Goal: Transaction & Acquisition: Purchase product/service

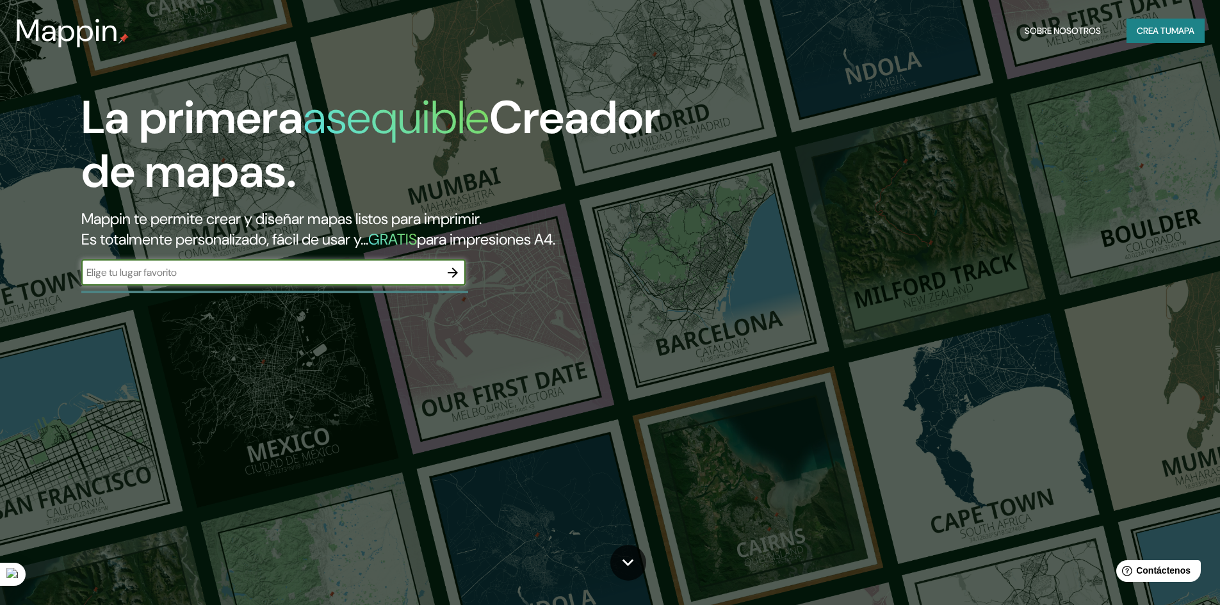
click at [281, 279] on input "text" at bounding box center [260, 272] width 359 height 15
type input "bogota"
click at [459, 271] on icon "button" at bounding box center [452, 272] width 15 height 15
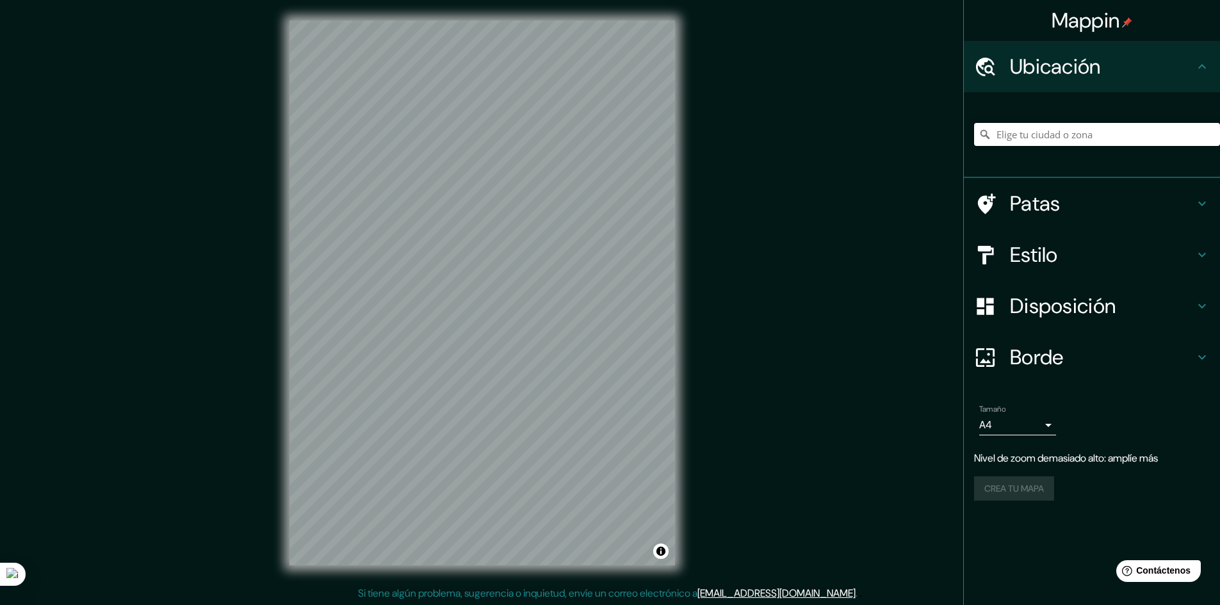
click at [1020, 125] on input "Elige tu ciudad o zona" at bounding box center [1097, 134] width 246 height 23
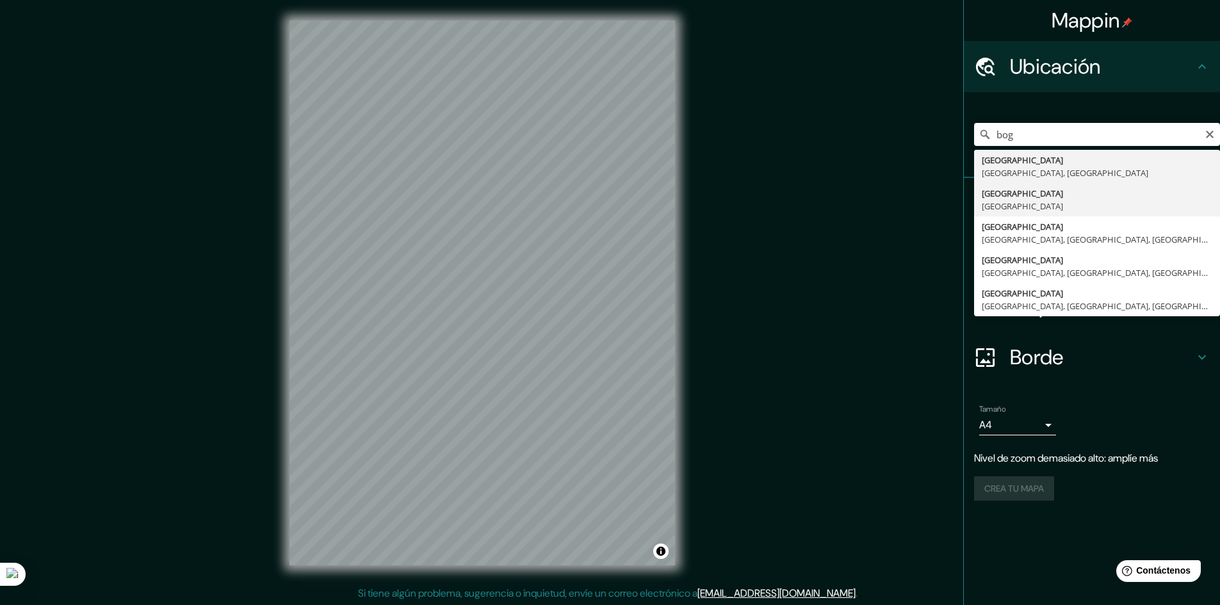
type input "[GEOGRAPHIC_DATA], [GEOGRAPHIC_DATA]"
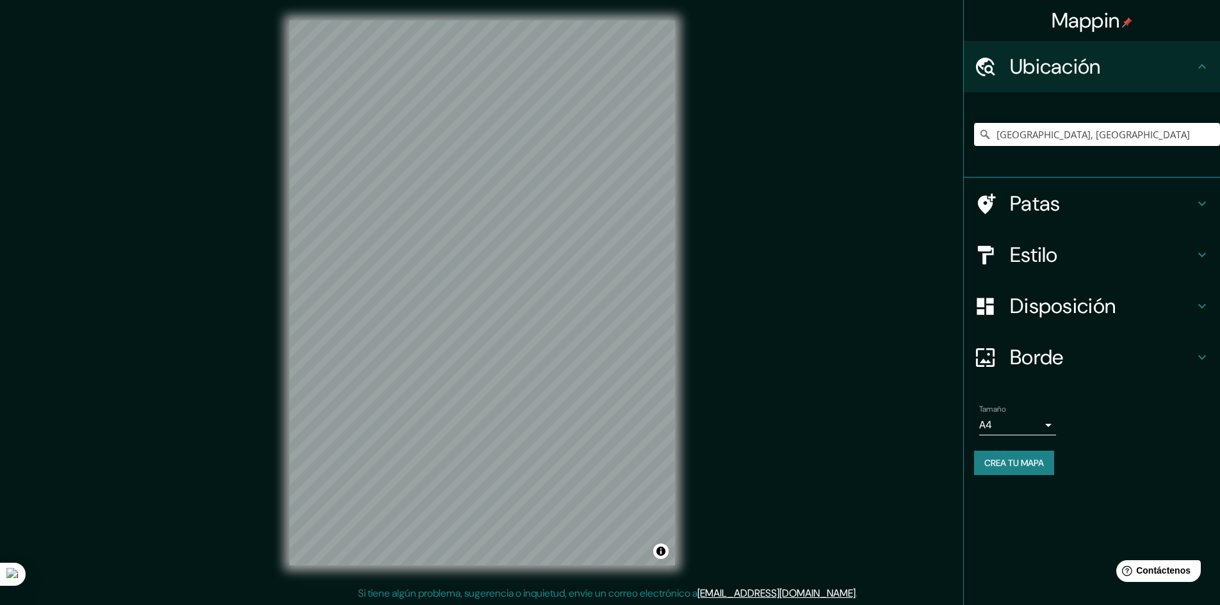
click at [1036, 414] on div "Tamaño A4 single" at bounding box center [1017, 420] width 77 height 31
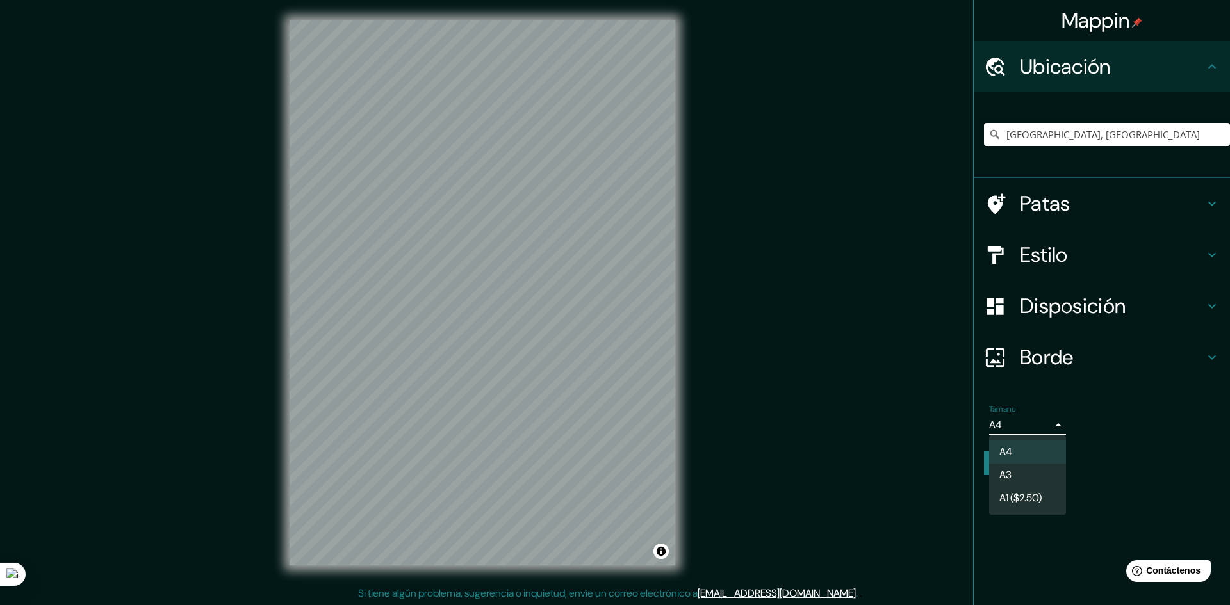
click at [1041, 423] on body "Mappin Ubicación Bogotá, Colombia Patas Estilo Disposición Borde Elige un borde…" at bounding box center [615, 302] width 1230 height 605
click at [1045, 422] on div at bounding box center [615, 302] width 1230 height 605
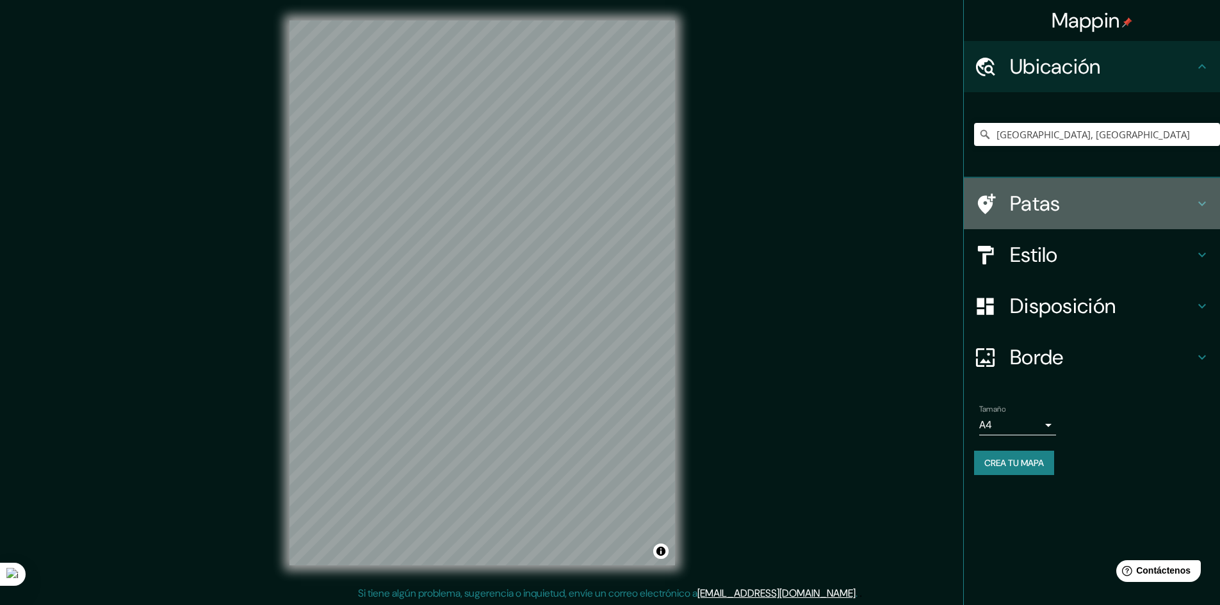
click at [1050, 200] on font "Patas" at bounding box center [1035, 203] width 51 height 27
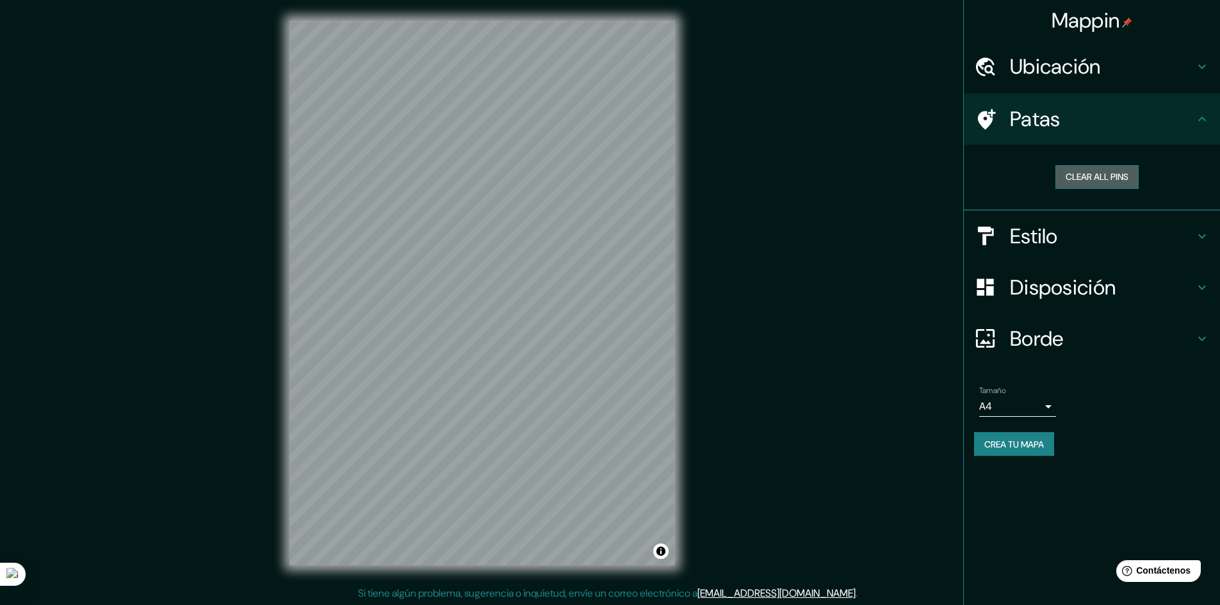
click at [1082, 180] on button "Clear all pins" at bounding box center [1096, 177] width 83 height 24
click at [1096, 123] on h4 "Patas" at bounding box center [1102, 119] width 184 height 26
click at [1210, 115] on div "Patas" at bounding box center [1092, 119] width 256 height 51
click at [1200, 113] on icon at bounding box center [1201, 118] width 15 height 15
click at [1164, 66] on h4 "Ubicación" at bounding box center [1102, 67] width 184 height 26
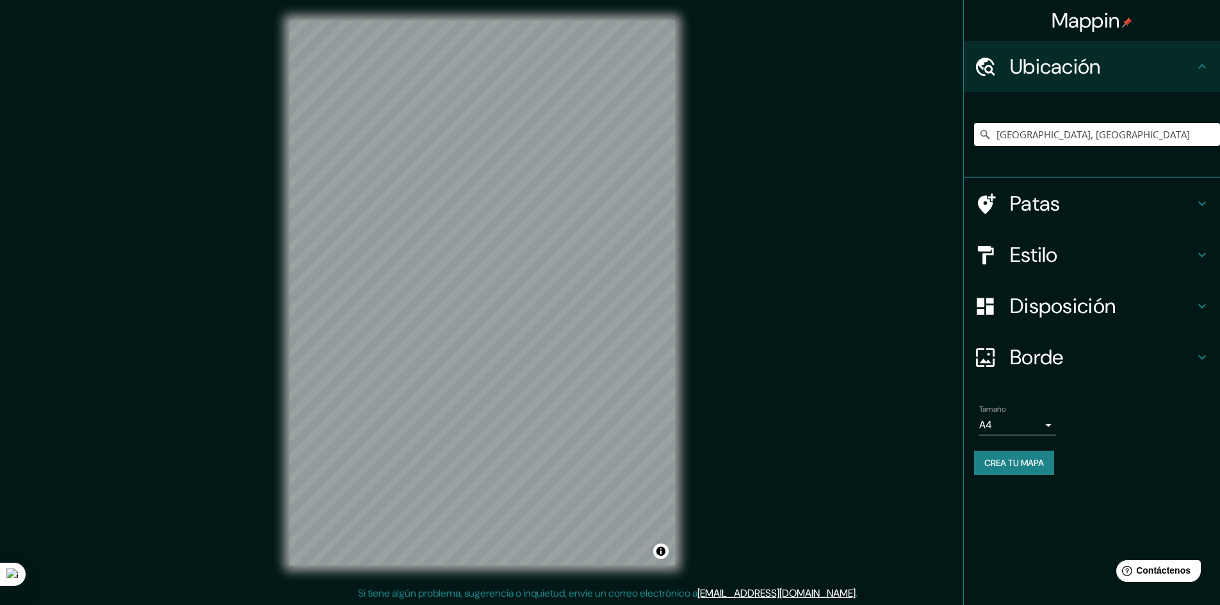
click at [1204, 263] on div "Estilo" at bounding box center [1092, 254] width 256 height 51
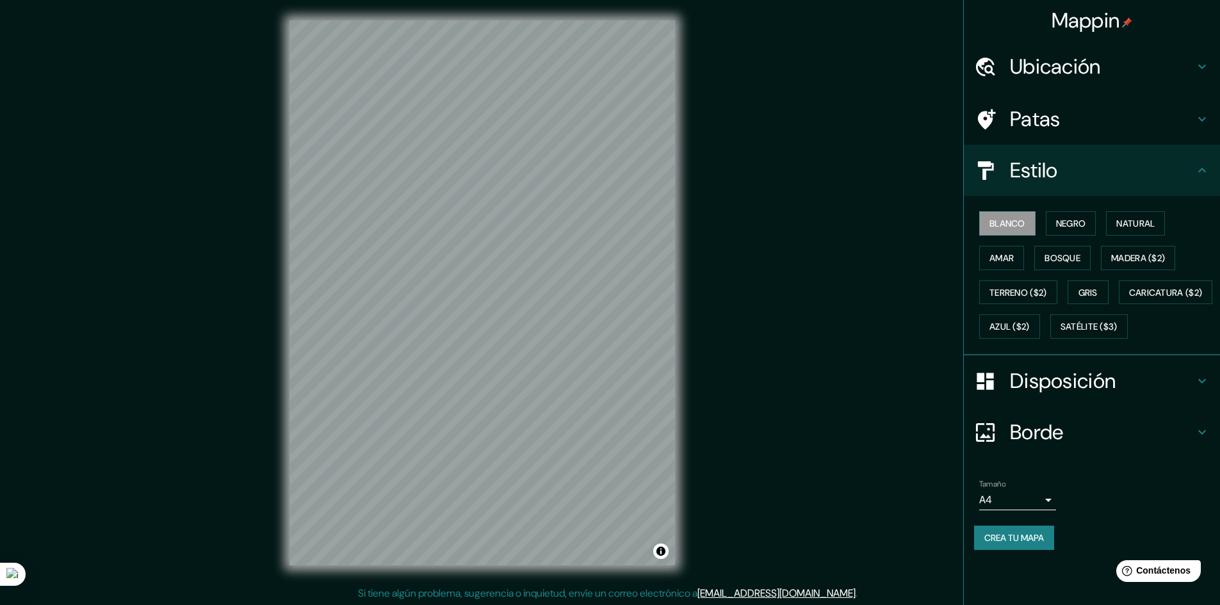
scroll to position [1, 0]
click at [1020, 544] on font "Crea tu mapa" at bounding box center [1014, 538] width 60 height 12
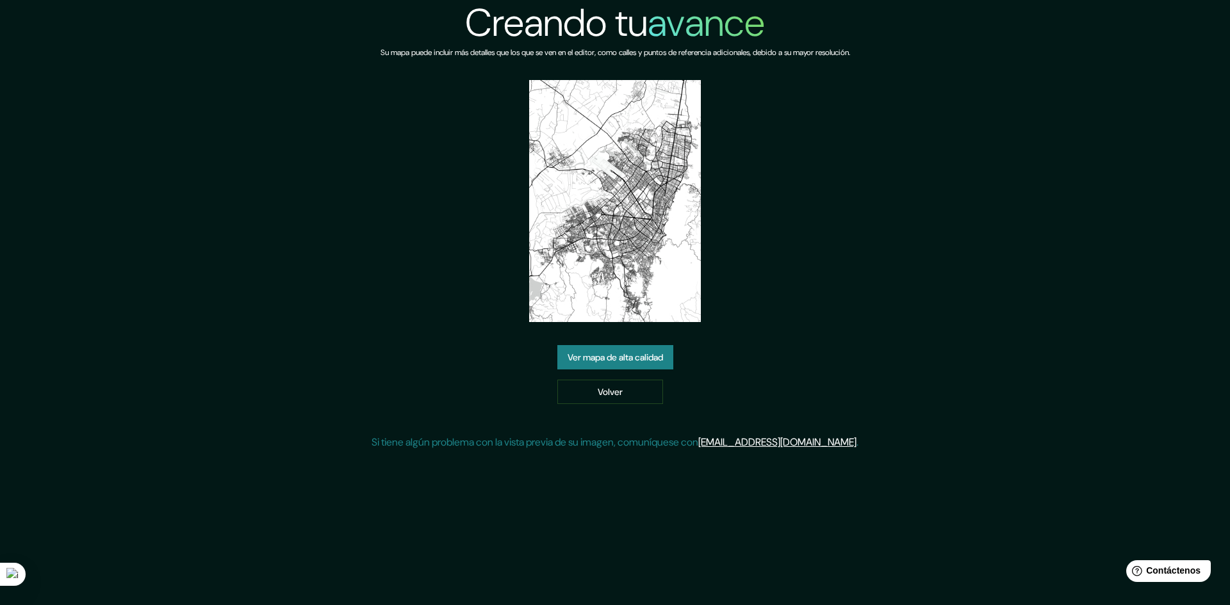
click at [585, 349] on font "Ver mapa de alta calidad" at bounding box center [614, 357] width 95 height 17
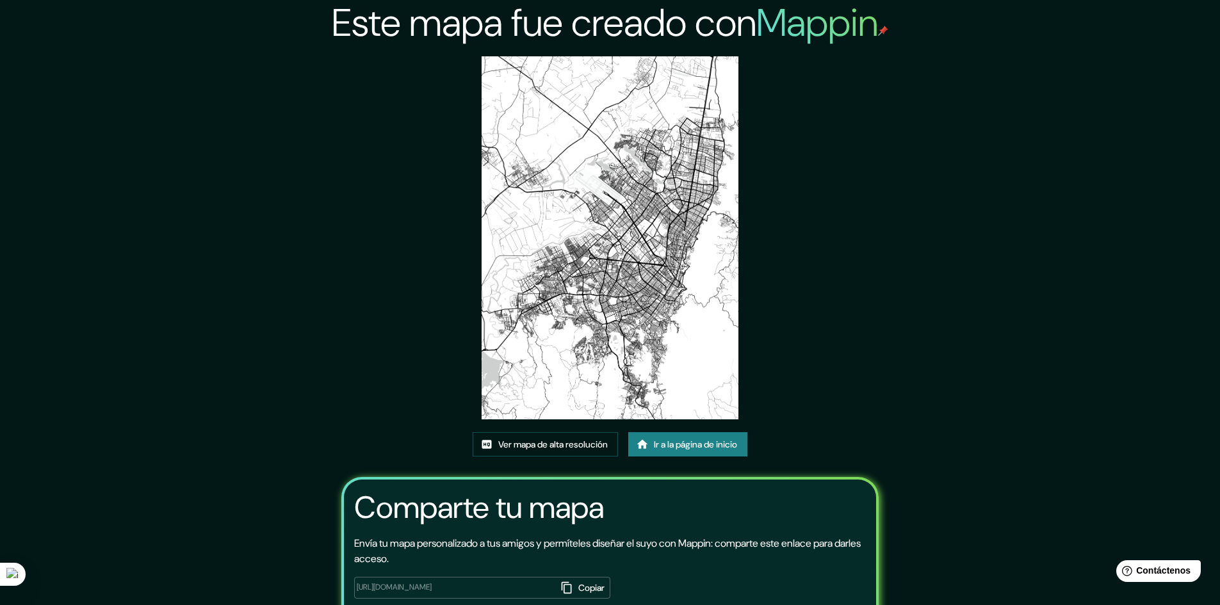
drag, startPoint x: 604, startPoint y: 173, endPoint x: 416, endPoint y: 277, distance: 214.4
click at [416, 277] on div "Este mapa fue creado con Mappin Ver mapa de alta resolución Ir a la página de i…" at bounding box center [610, 342] width 569 height 685
drag, startPoint x: 916, startPoint y: 222, endPoint x: 901, endPoint y: 227, distance: 16.2
drag, startPoint x: 901, startPoint y: 227, endPoint x: 1077, endPoint y: 49, distance: 250.0
click at [1071, 65] on div "Este mapa fue creado con Mappin Ver mapa de alta resolución Ir a la página de i…" at bounding box center [610, 342] width 1220 height 685
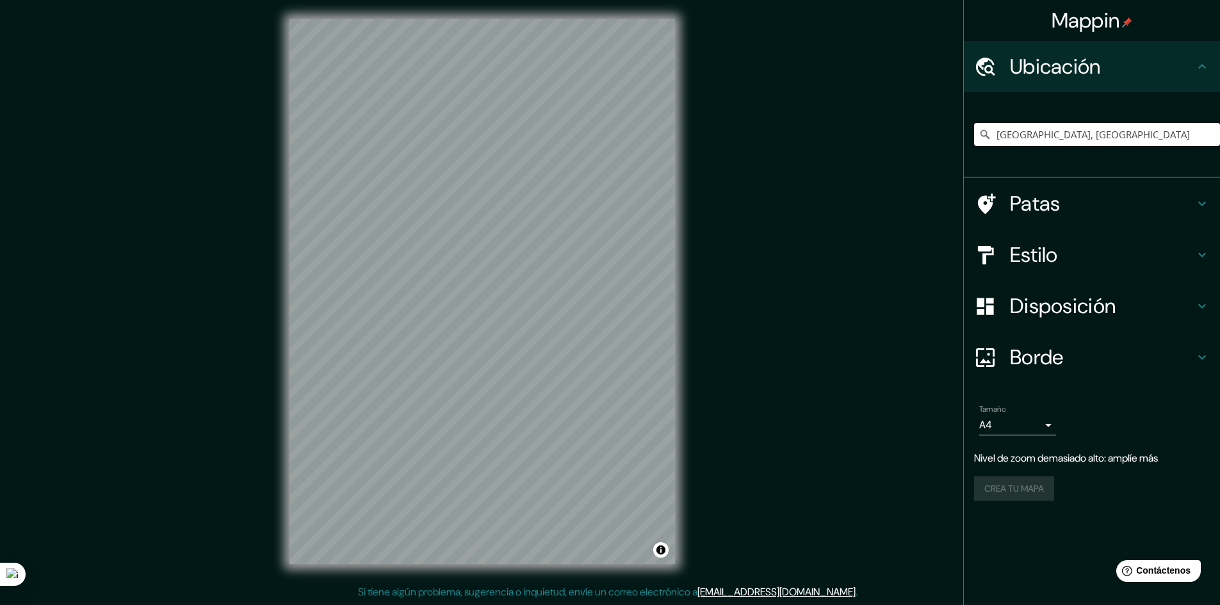
click at [1026, 142] on input "[GEOGRAPHIC_DATA], [GEOGRAPHIC_DATA]" at bounding box center [1097, 134] width 246 height 23
click at [1116, 129] on input "[GEOGRAPHIC_DATA], [GEOGRAPHIC_DATA]" at bounding box center [1097, 134] width 246 height 23
click at [1116, 128] on input "[GEOGRAPHIC_DATA], [GEOGRAPHIC_DATA]" at bounding box center [1097, 134] width 246 height 23
click at [1114, 134] on input "[GEOGRAPHIC_DATA], [GEOGRAPHIC_DATA]" at bounding box center [1097, 134] width 246 height 23
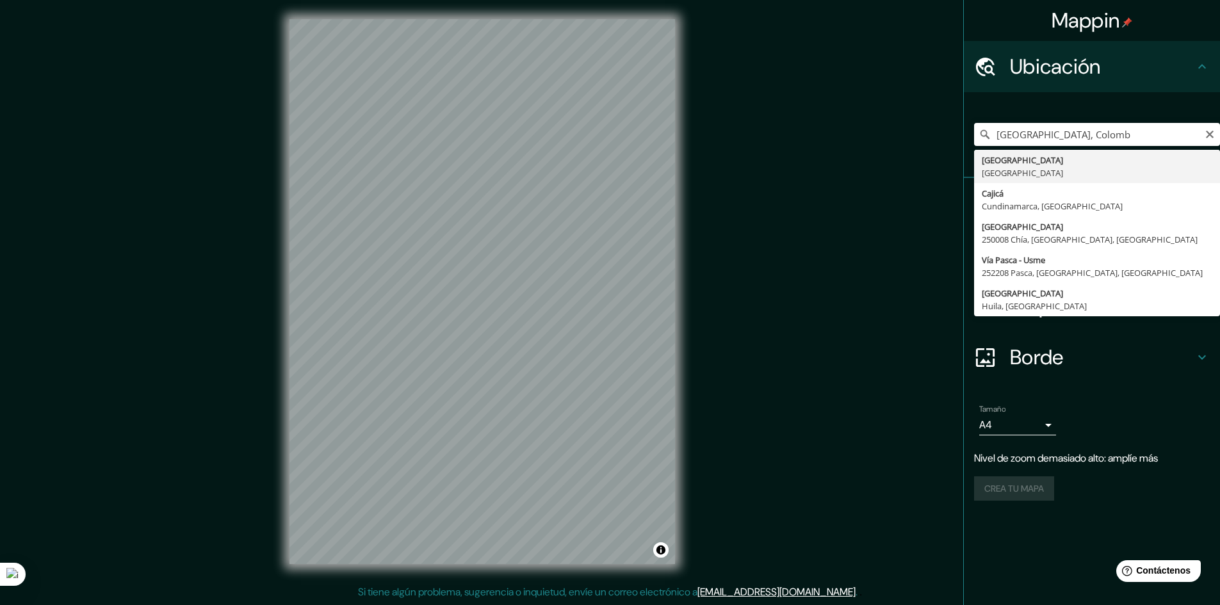
type input "[GEOGRAPHIC_DATA], [GEOGRAPHIC_DATA]"
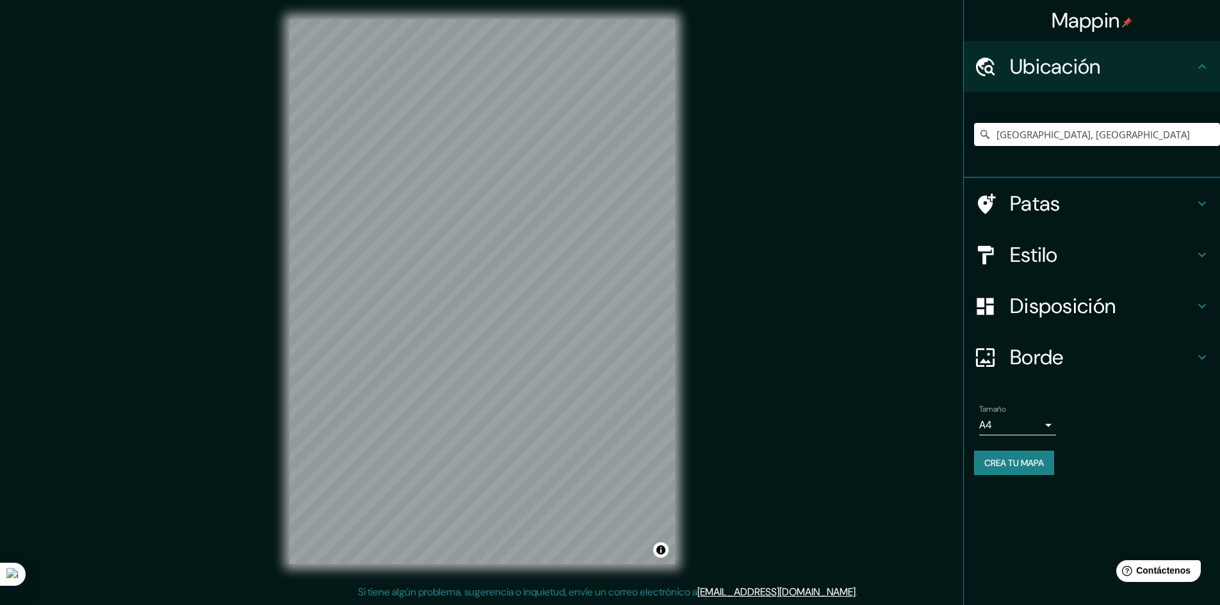
click at [1004, 464] on font "Crea tu mapa" at bounding box center [1014, 463] width 60 height 12
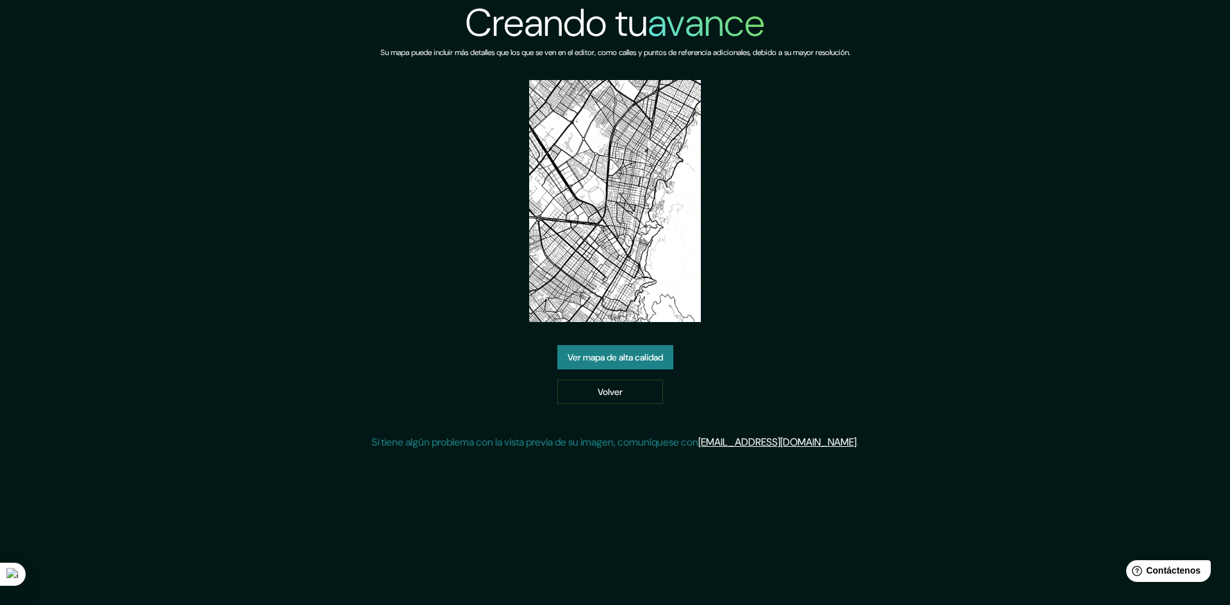
click at [617, 358] on font "Ver mapa de alta calidad" at bounding box center [614, 358] width 95 height 12
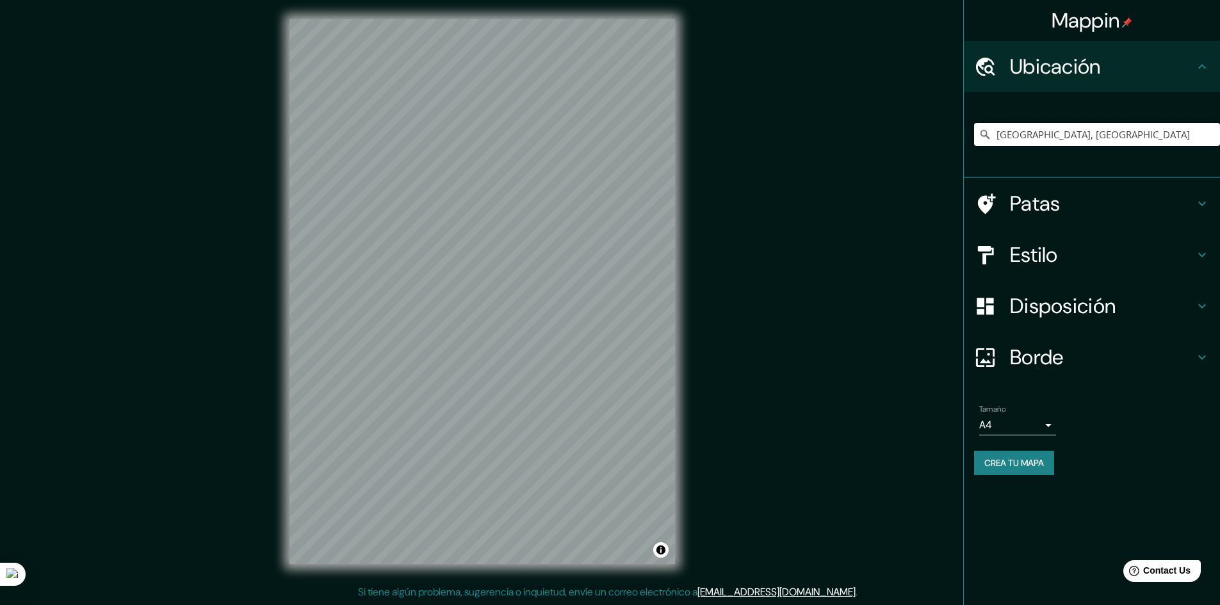
click at [1146, 140] on input "[GEOGRAPHIC_DATA], [GEOGRAPHIC_DATA]" at bounding box center [1097, 134] width 246 height 23
click at [1137, 138] on input "[GEOGRAPHIC_DATA], [GEOGRAPHIC_DATA]" at bounding box center [1097, 134] width 246 height 23
click at [1124, 138] on input "[GEOGRAPHIC_DATA], [PERSON_NAME]" at bounding box center [1097, 134] width 246 height 23
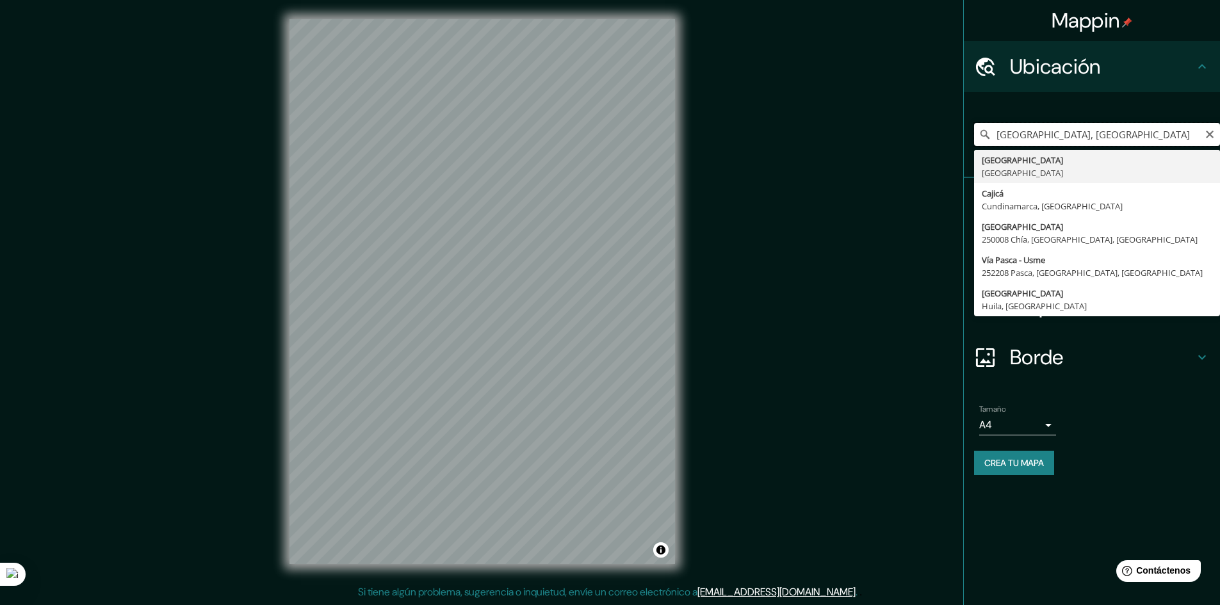
type input "[GEOGRAPHIC_DATA], [GEOGRAPHIC_DATA]"
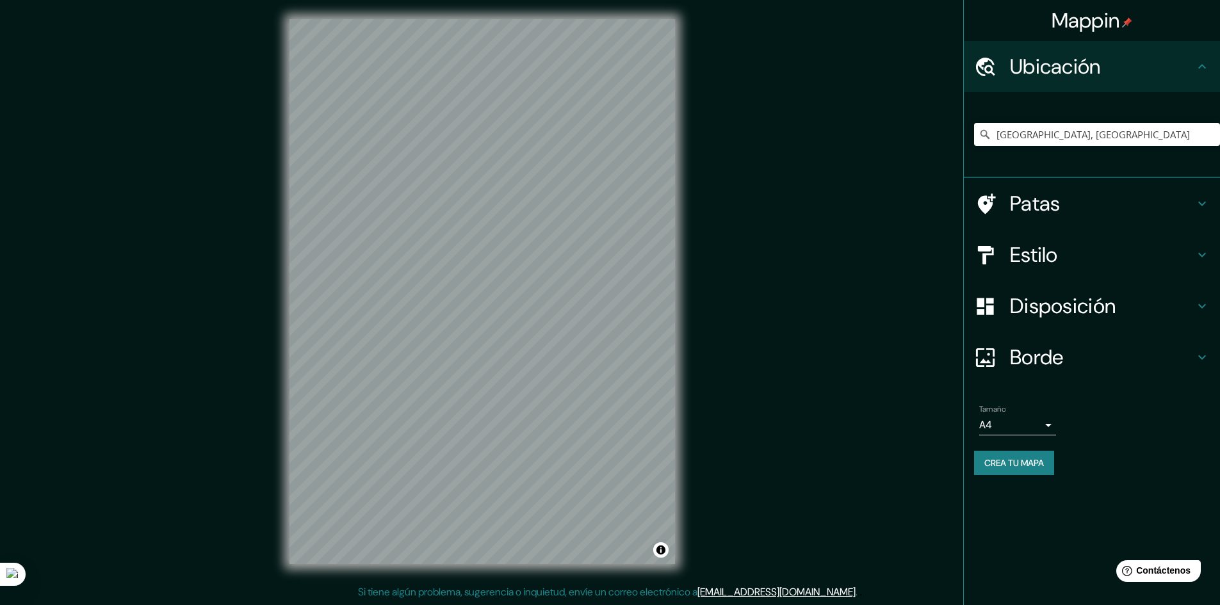
scroll to position [1, 0]
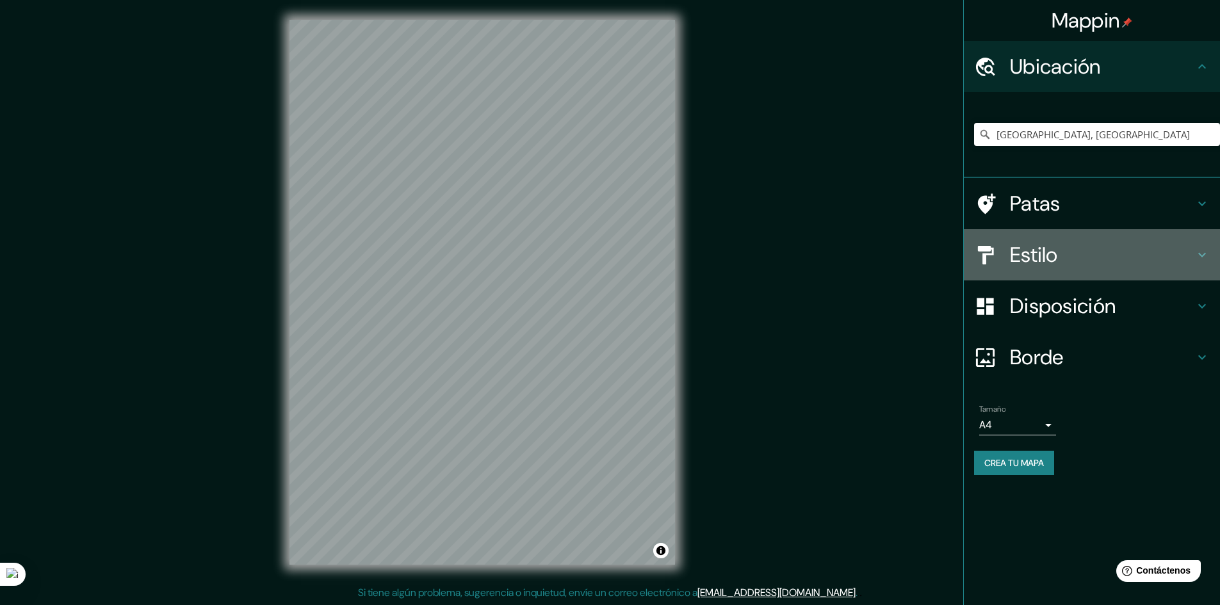
click at [1050, 256] on font "Estilo" at bounding box center [1034, 254] width 48 height 27
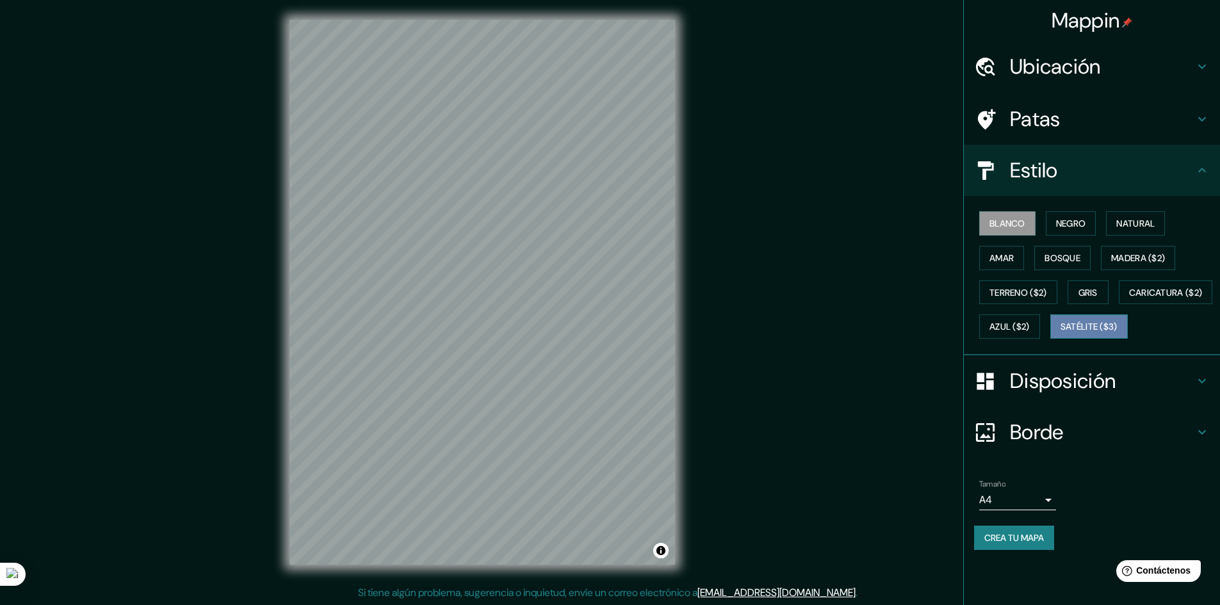
click at [1061, 333] on font "Satélite ($3)" at bounding box center [1089, 327] width 57 height 12
click at [991, 222] on font "Blanco" at bounding box center [1007, 224] width 36 height 12
click at [1015, 544] on font "Crea tu mapa" at bounding box center [1014, 538] width 60 height 12
